Goal: Task Accomplishment & Management: Manage account settings

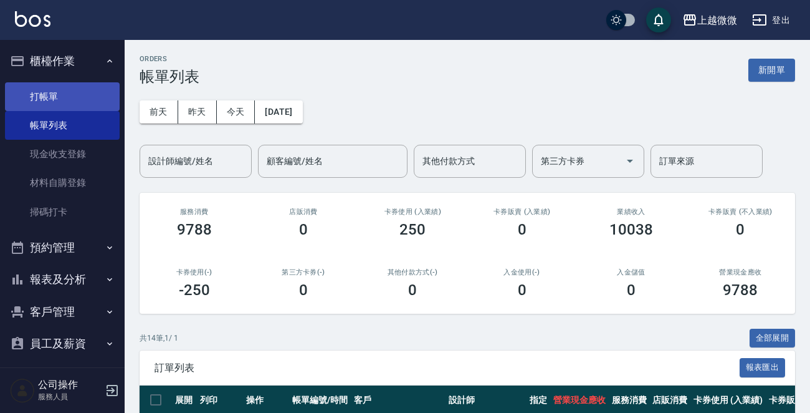
scroll to position [472, 0]
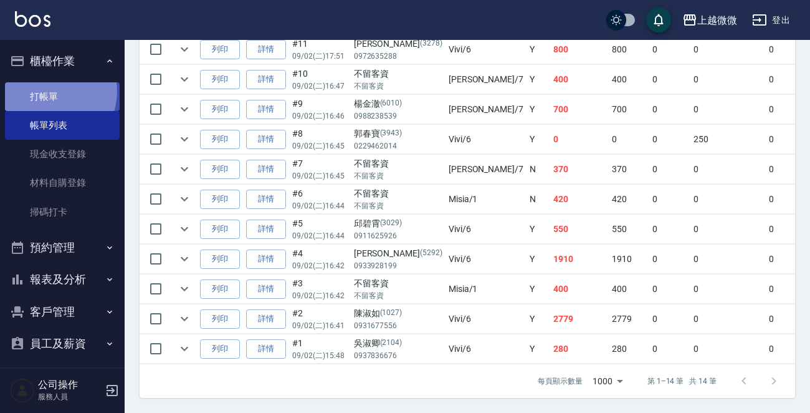
click at [50, 90] on link "打帳單" at bounding box center [62, 96] width 115 height 29
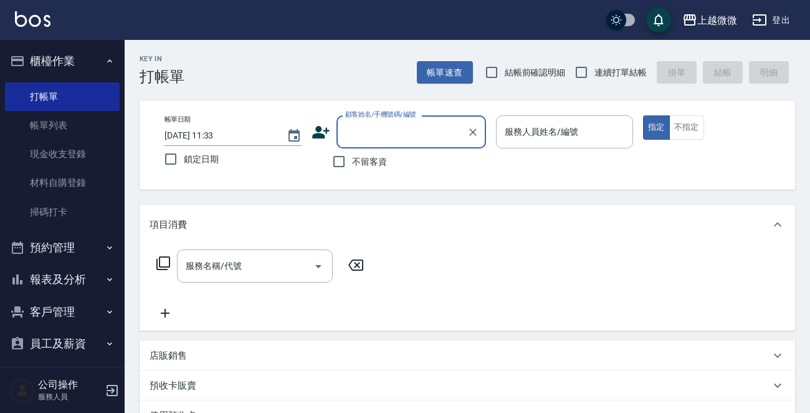
click at [105, 307] on icon "button" at bounding box center [110, 312] width 10 height 10
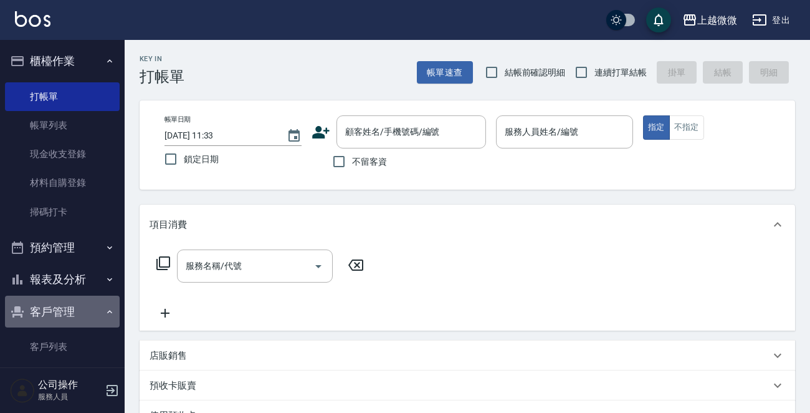
click at [105, 307] on icon "button" at bounding box center [110, 312] width 10 height 10
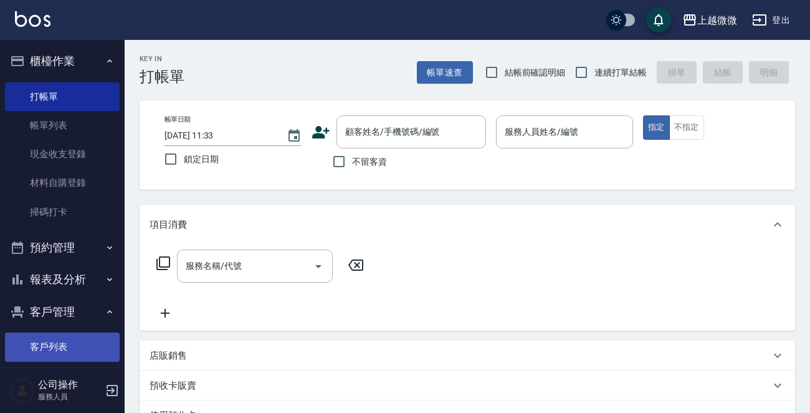
click at [74, 340] on link "客戶列表" at bounding box center [62, 346] width 115 height 29
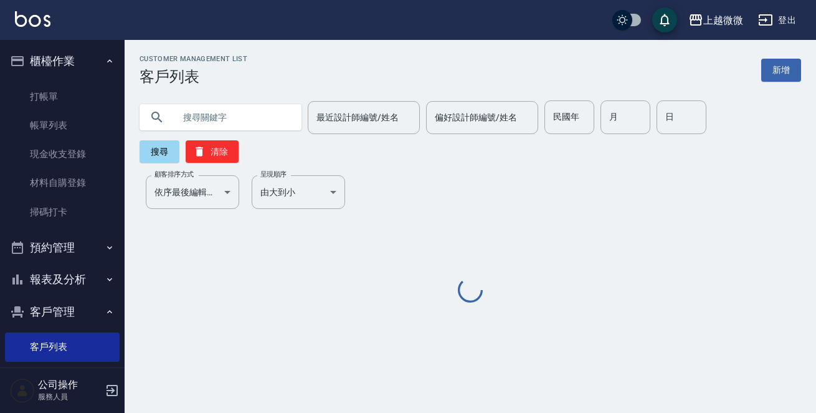
click at [211, 115] on input "text" at bounding box center [233, 117] width 117 height 34
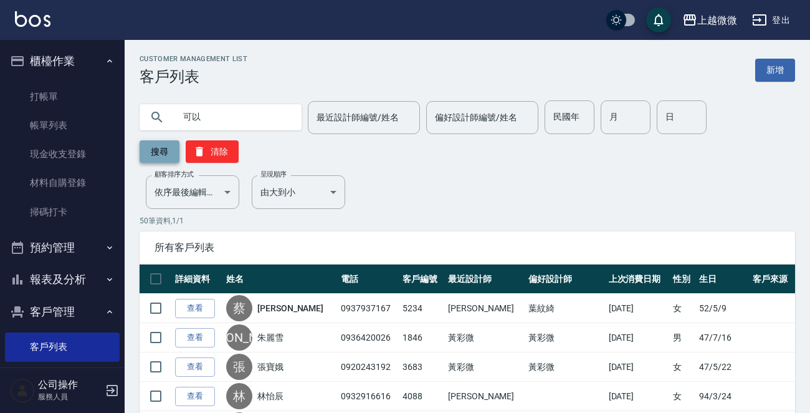
type input "可以"
click at [156, 151] on button "搜尋" at bounding box center [160, 151] width 40 height 22
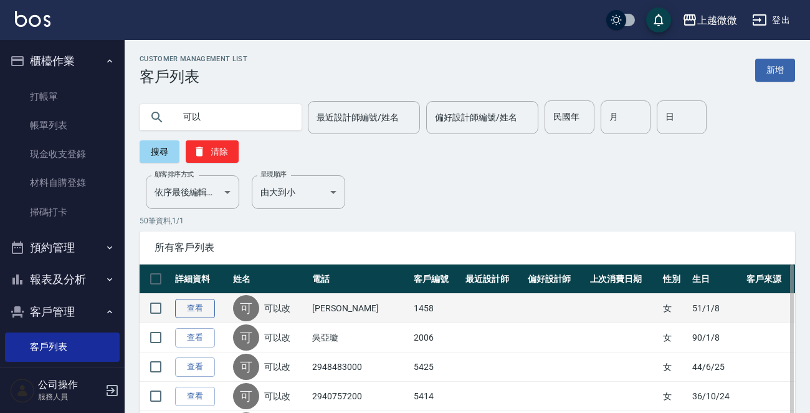
click at [201, 307] on link "查看" at bounding box center [195, 308] width 40 height 19
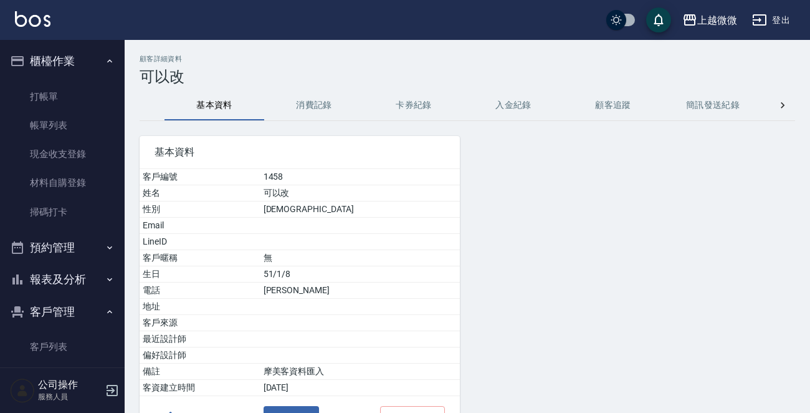
click at [310, 99] on button "消費記錄" at bounding box center [314, 105] width 100 height 30
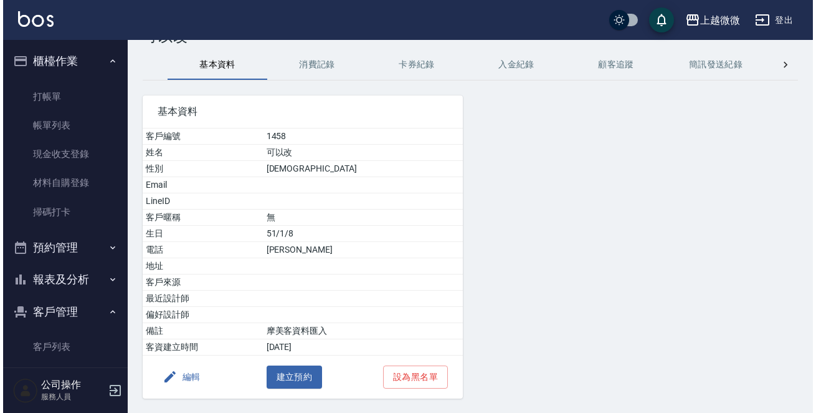
scroll to position [62, 0]
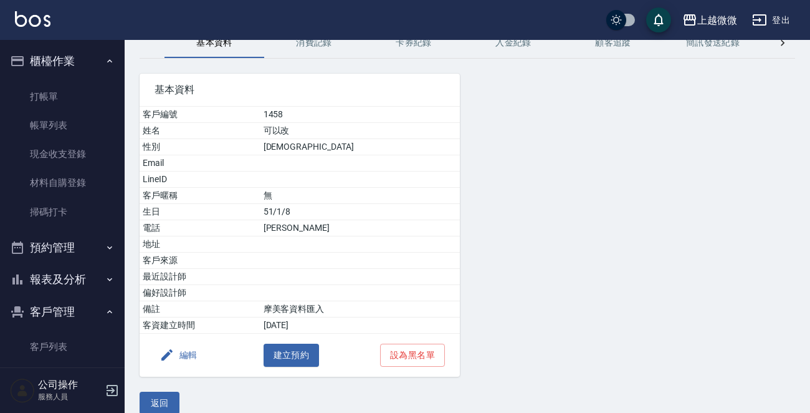
click at [174, 353] on icon "button" at bounding box center [167, 354] width 15 height 15
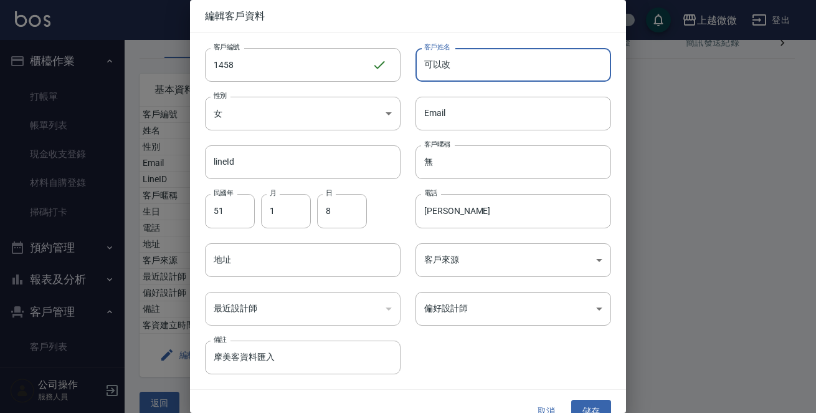
click at [467, 67] on input "可以改" at bounding box center [514, 65] width 196 height 34
type input "可"
type input "管春蘭"
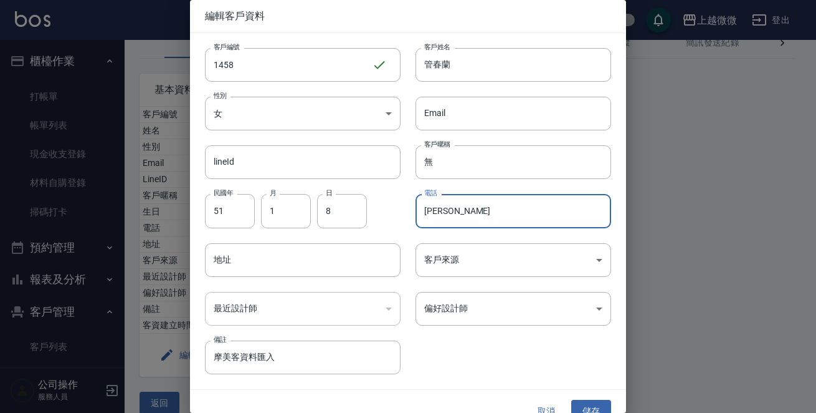
click at [454, 203] on input "[PERSON_NAME]" at bounding box center [514, 211] width 196 height 34
type input "[PERSON_NAME]"
type input "0933217574"
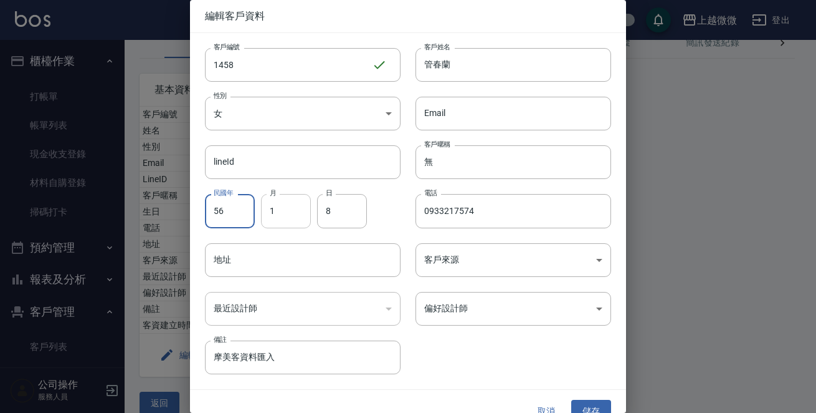
type input "56"
click at [299, 215] on input "1" at bounding box center [286, 211] width 50 height 34
type input "02"
click at [331, 214] on input "8" at bounding box center [342, 211] width 50 height 34
type input "12"
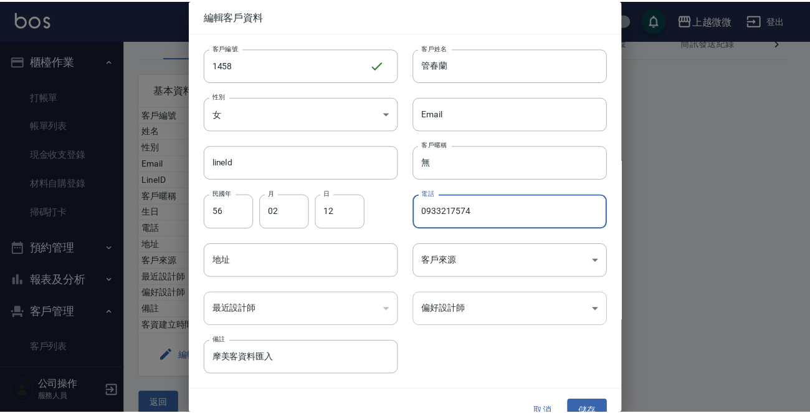
scroll to position [19, 0]
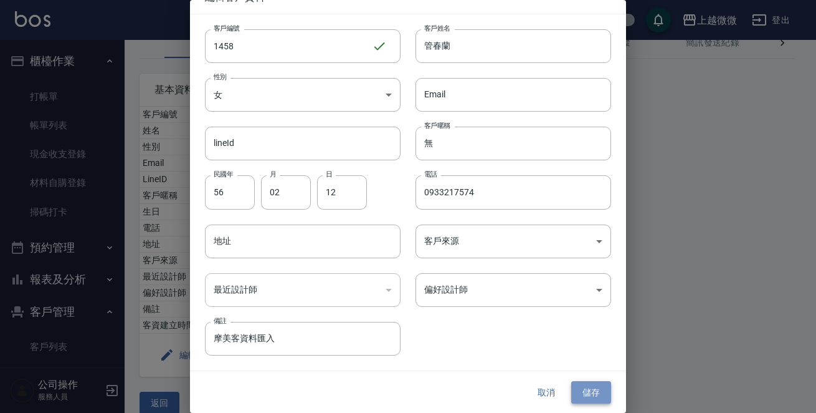
click at [595, 387] on button "儲存" at bounding box center [591, 392] width 40 height 23
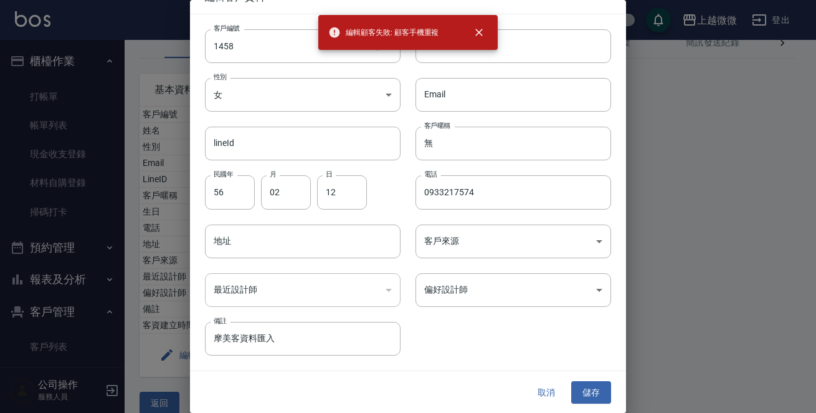
click at [500, 332] on div "客戶編號 1458 ​ 客戶編號 客戶姓名 管春蘭 客戶姓名 性別 女 [DEMOGRAPHIC_DATA] 性別 Email Email lineId li…" at bounding box center [400, 184] width 421 height 341
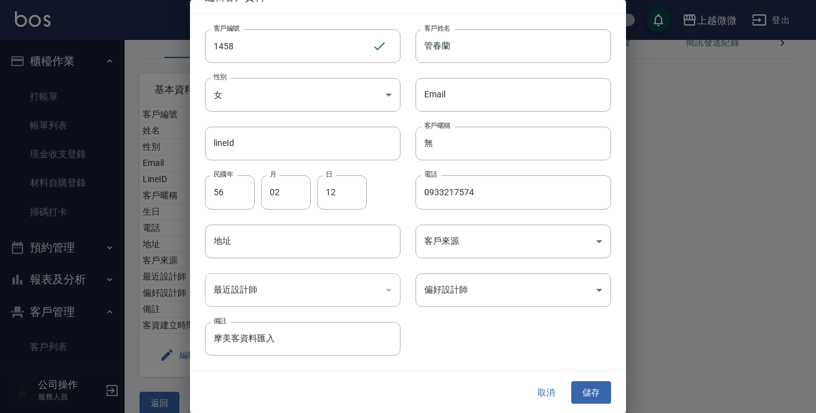
click at [542, 391] on button "取消" at bounding box center [547, 392] width 40 height 23
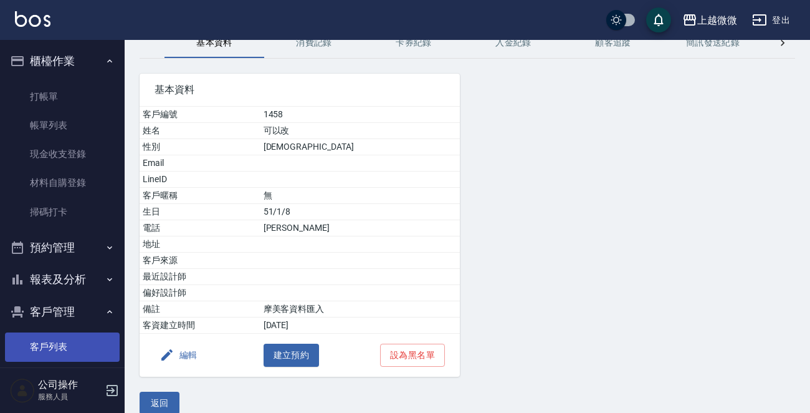
click at [78, 342] on link "客戶列表" at bounding box center [62, 346] width 115 height 29
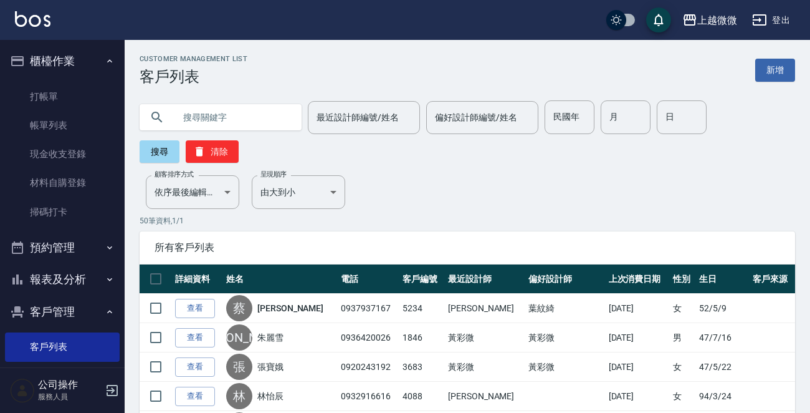
click at [204, 116] on input "text" at bounding box center [233, 117] width 117 height 34
type input "0933217574"
click at [150, 155] on button "搜尋" at bounding box center [160, 151] width 40 height 22
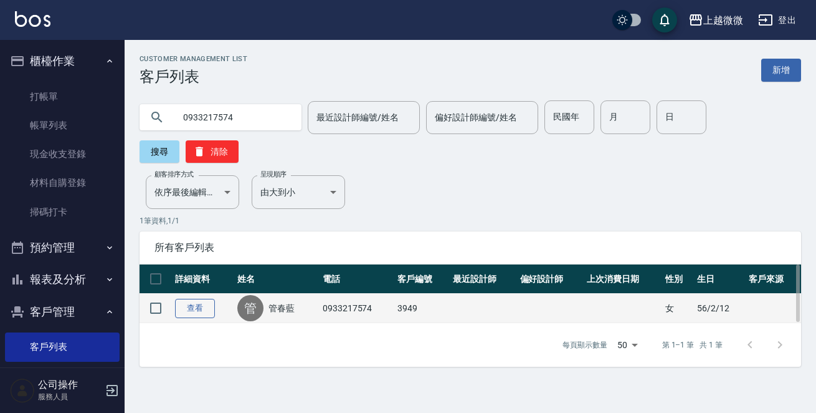
click at [201, 299] on link "查看" at bounding box center [195, 308] width 40 height 19
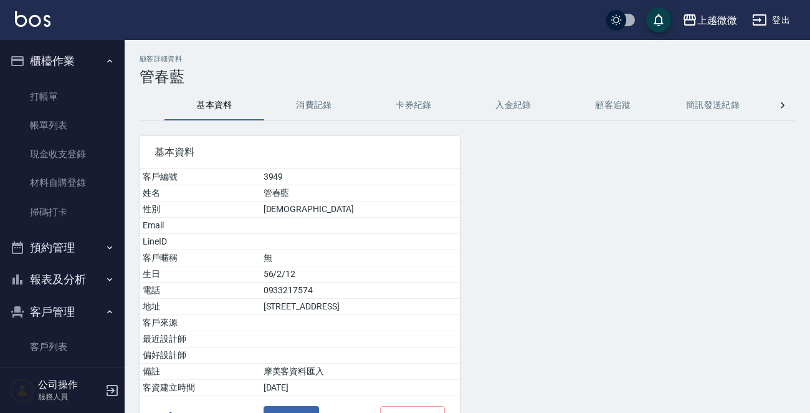
click at [318, 108] on button "消費記錄" at bounding box center [314, 105] width 100 height 30
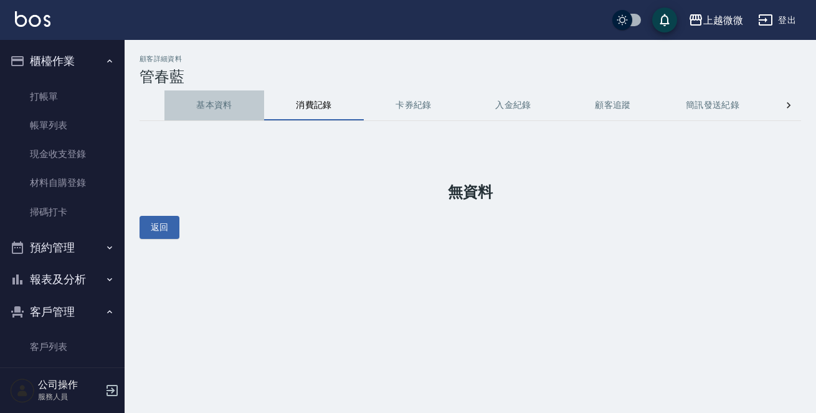
click at [215, 108] on button "基本資料" at bounding box center [215, 105] width 100 height 30
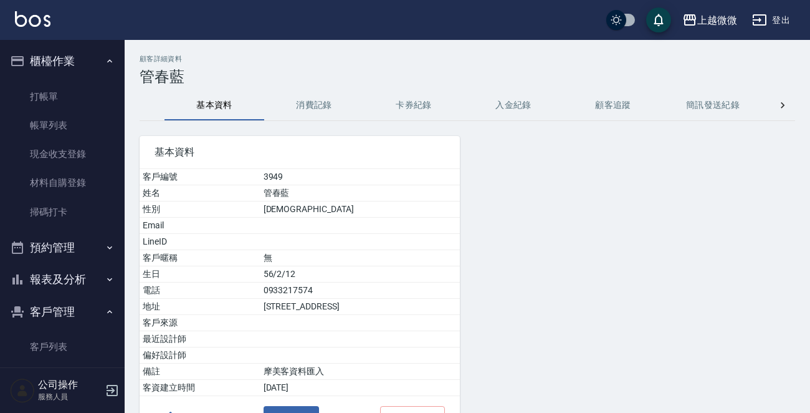
click at [316, 107] on button "消費記錄" at bounding box center [314, 105] width 100 height 30
